Goal: Contribute content

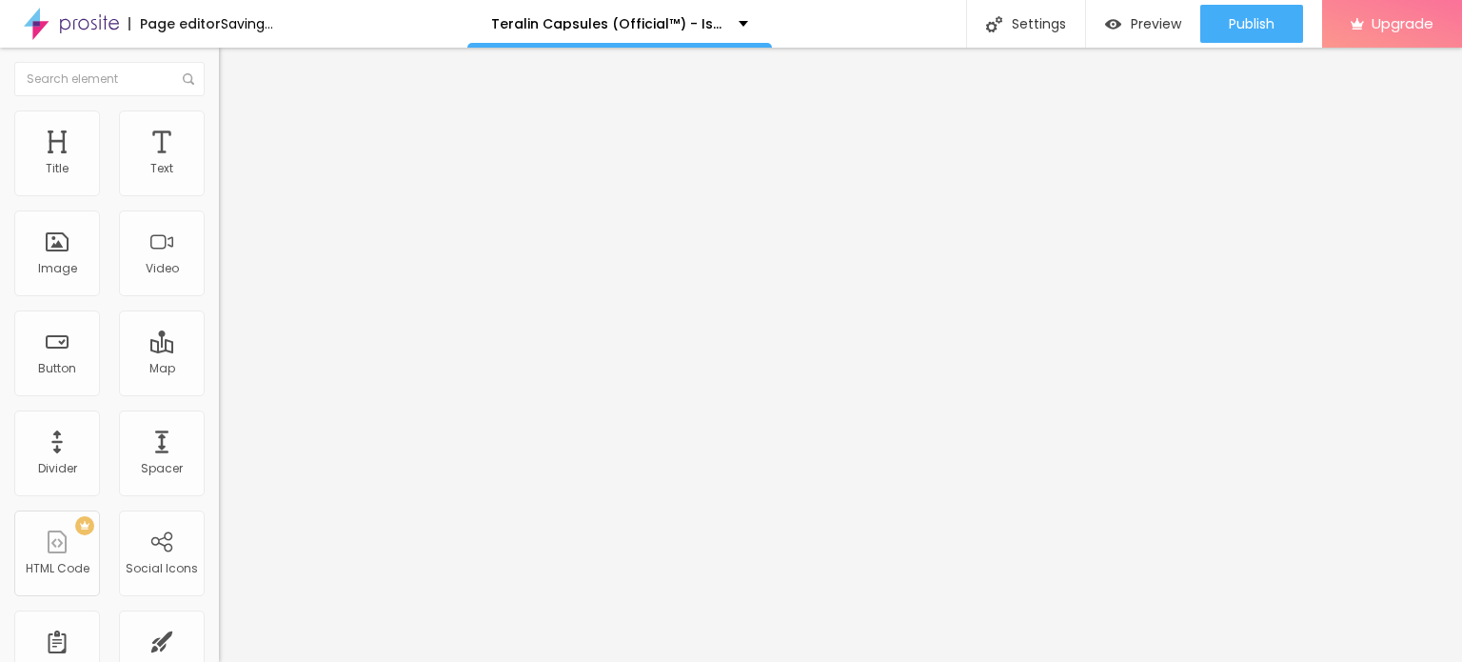
click at [219, 164] on span "Add image" at bounding box center [258, 156] width 78 height 16
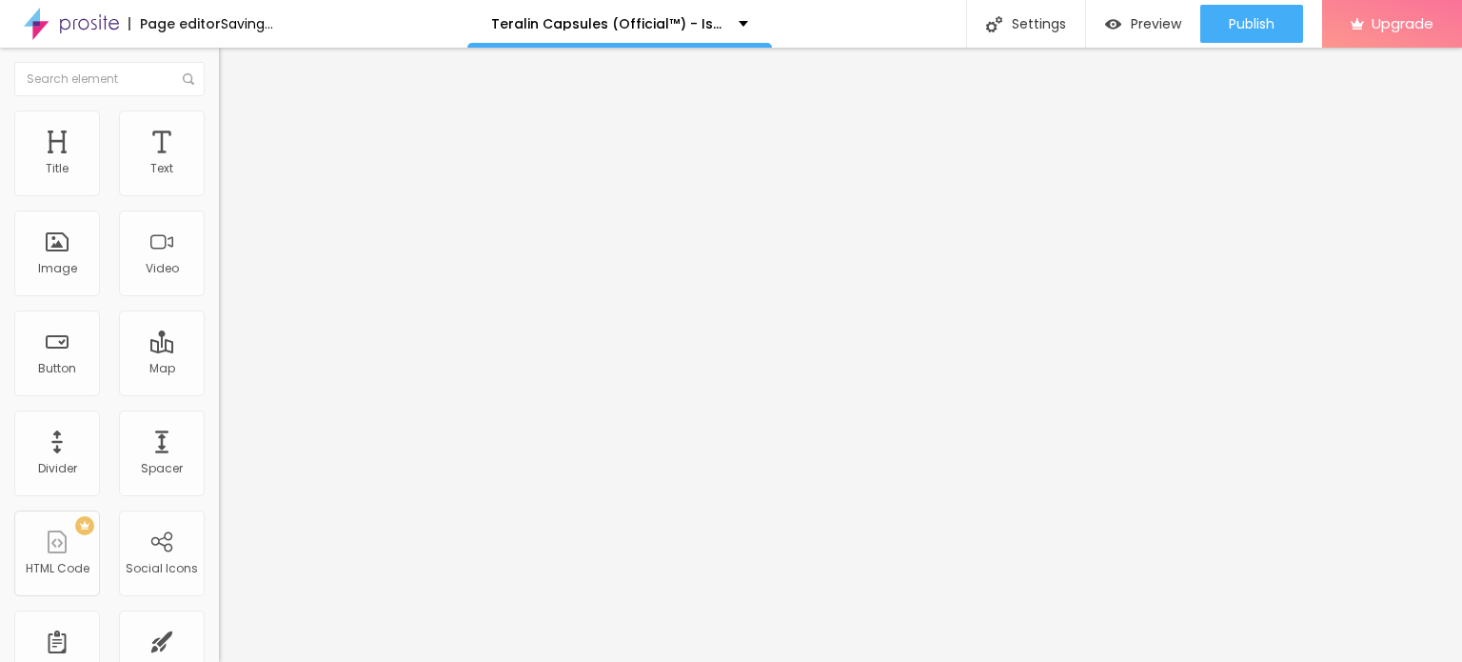
click at [219, 110] on img at bounding box center [227, 118] width 17 height 17
type input "95"
type input "60"
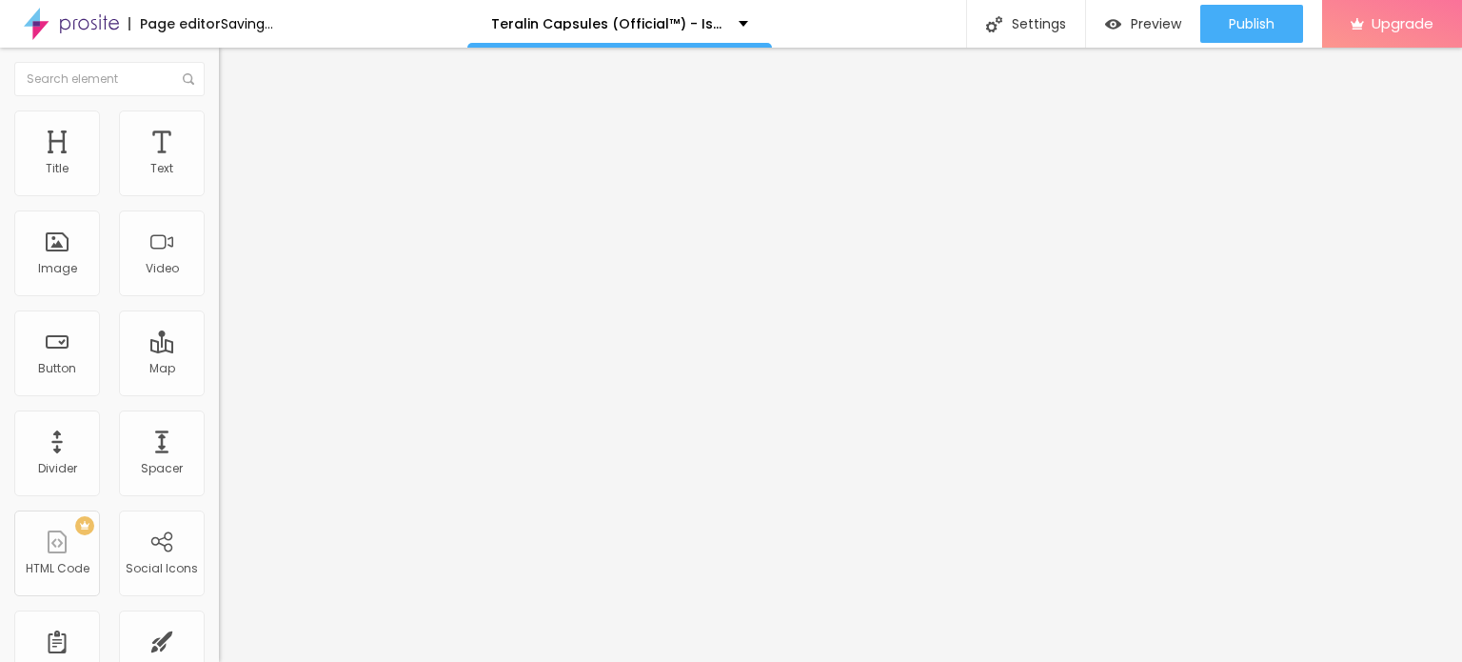
type input "55"
type input "50"
drag, startPoint x: 189, startPoint y: 201, endPoint x: 99, endPoint y: 201, distance: 90.4
type input "50"
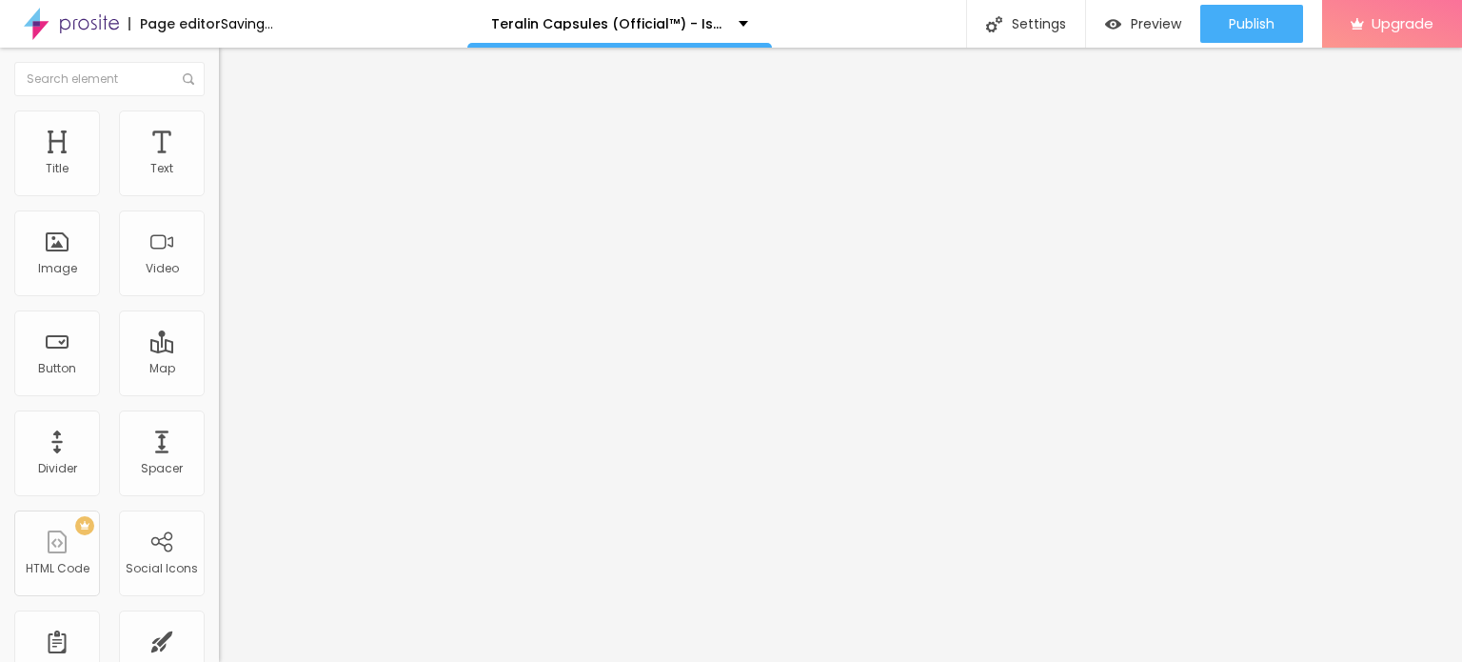
click at [219, 195] on input "range" at bounding box center [280, 187] width 123 height 15
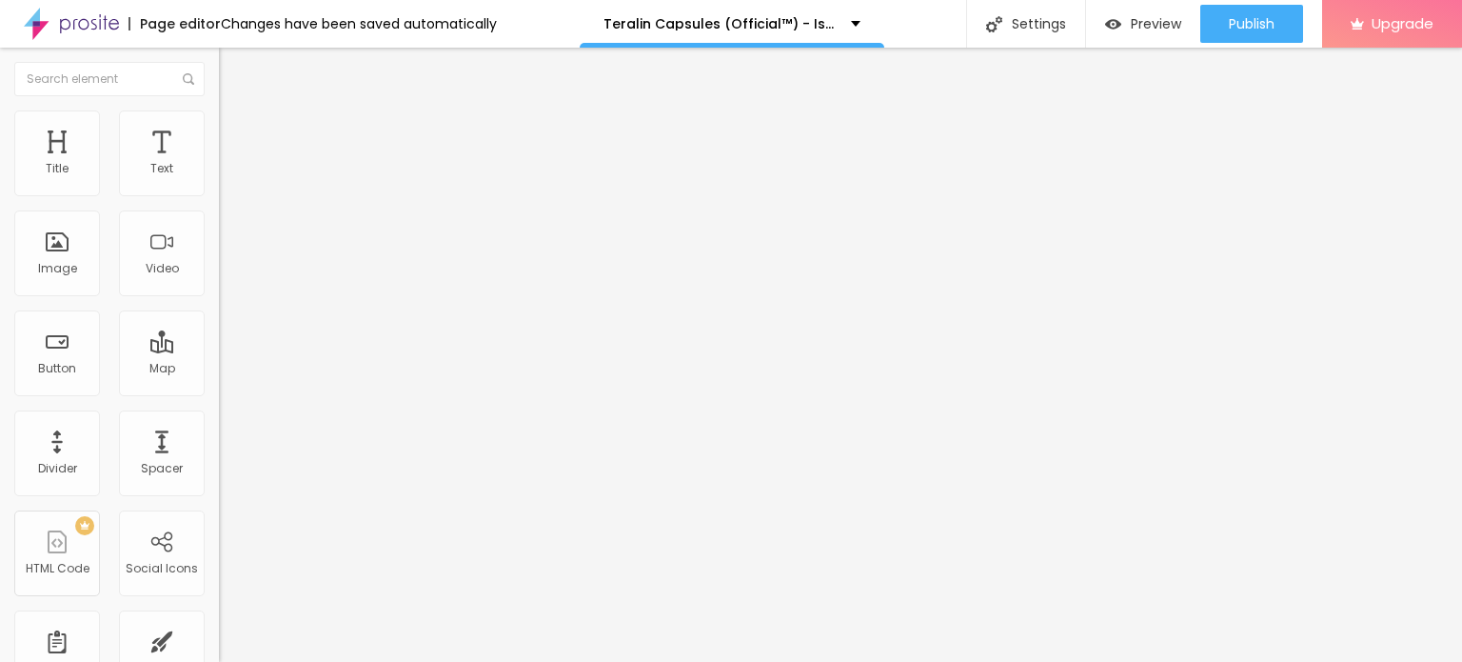
click at [337, 661] on div at bounding box center [731, 673] width 1462 height 0
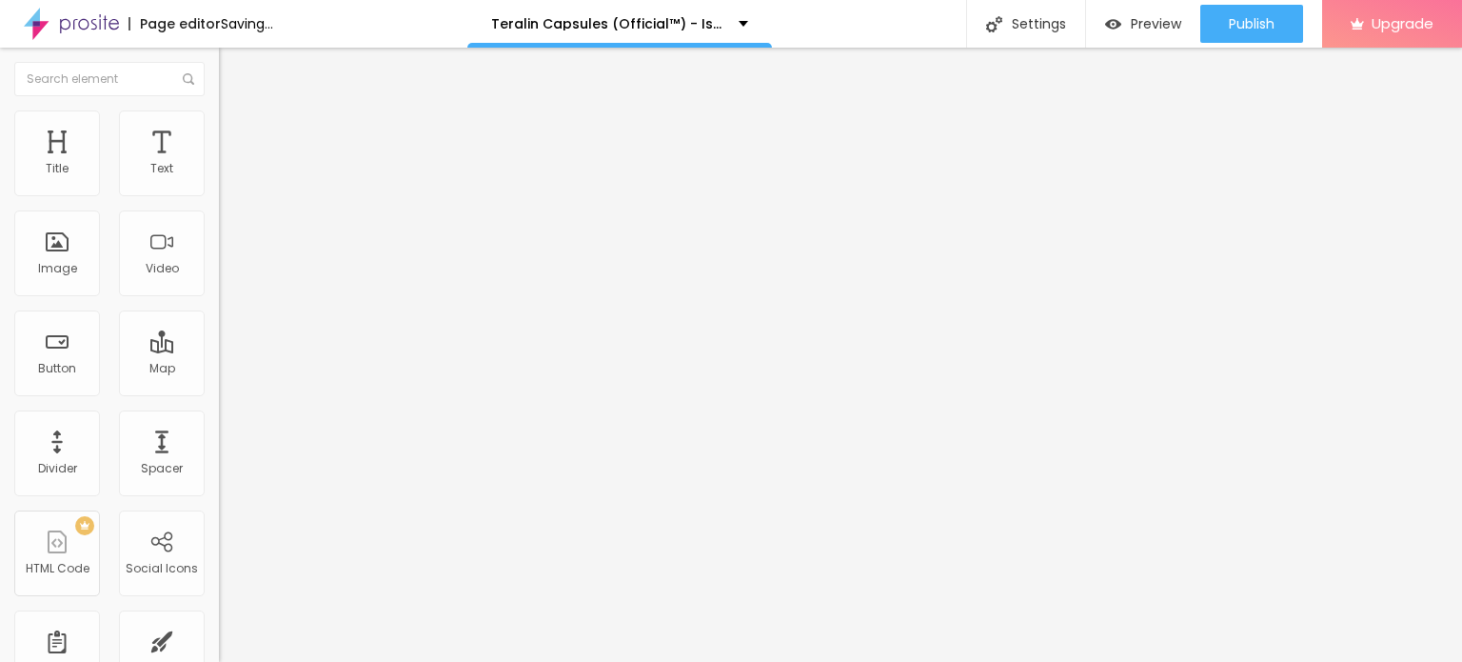
click at [219, 110] on li "Style" at bounding box center [328, 119] width 219 height 19
type input "55"
type input "60"
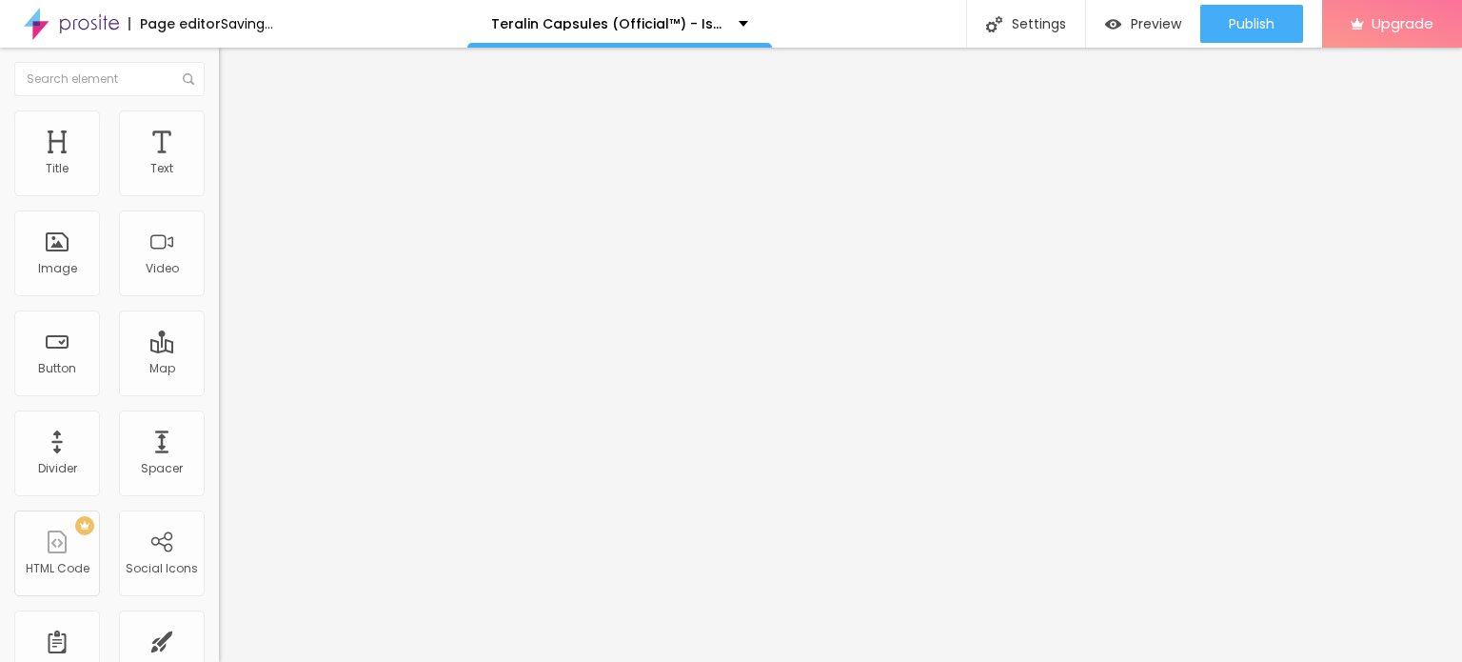
type input "65"
drag, startPoint x: 97, startPoint y: 201, endPoint x: 125, endPoint y: 191, distance: 29.2
type input "65"
click at [219, 191] on input "range" at bounding box center [280, 187] width 123 height 15
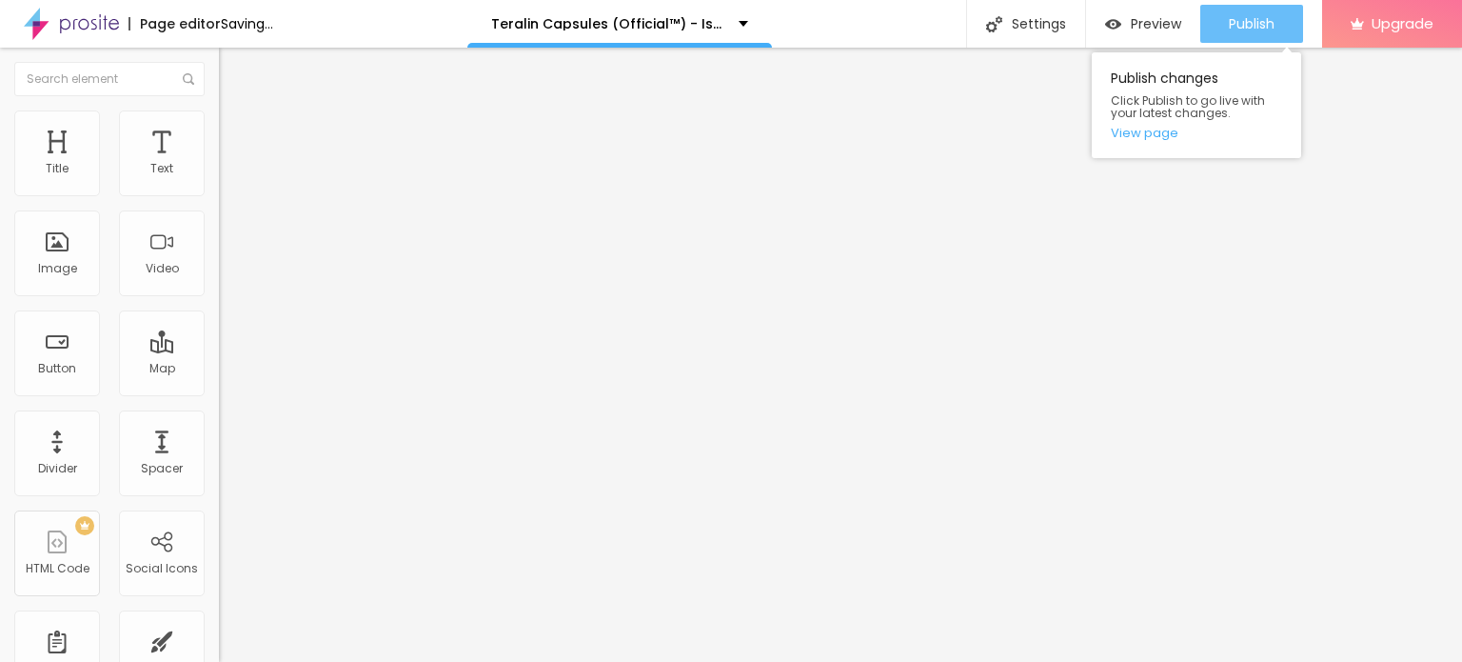
click at [1237, 28] on span "Publish" at bounding box center [1252, 23] width 46 height 15
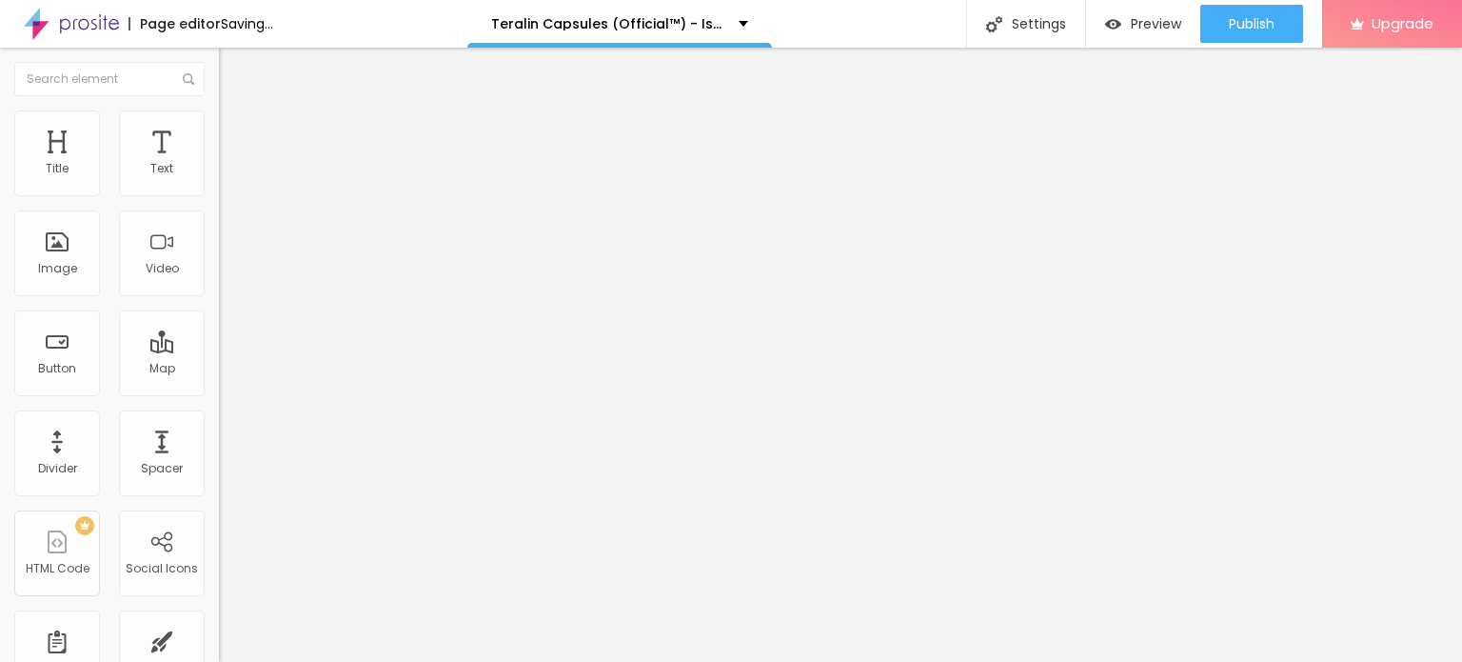
click at [45, 30] on img at bounding box center [71, 24] width 95 height 48
